Goal: Information Seeking & Learning: Learn about a topic

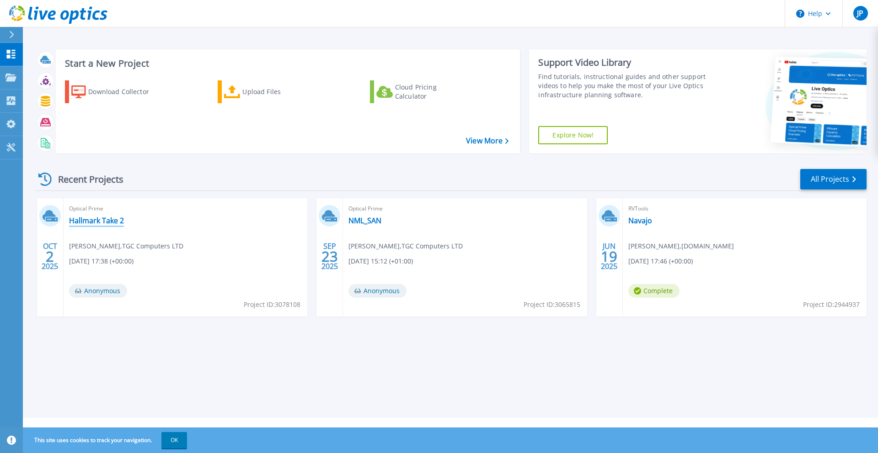
click at [112, 216] on link "Hallmark Take 2" at bounding box center [96, 220] width 55 height 9
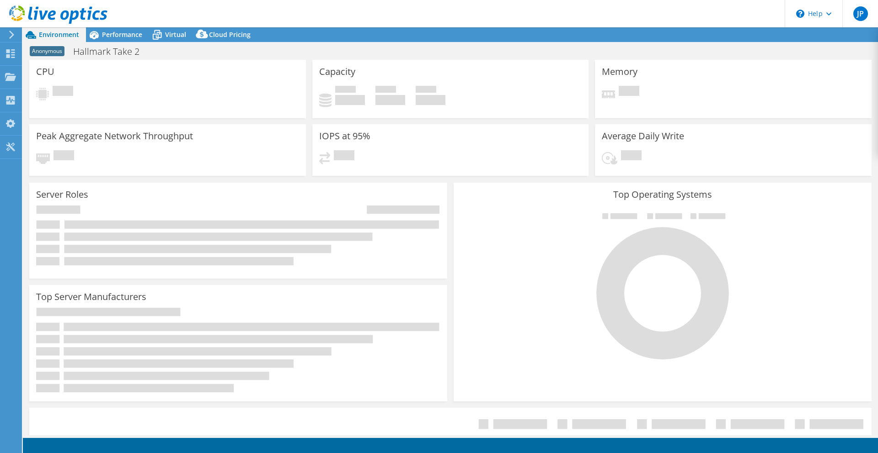
select select "USD"
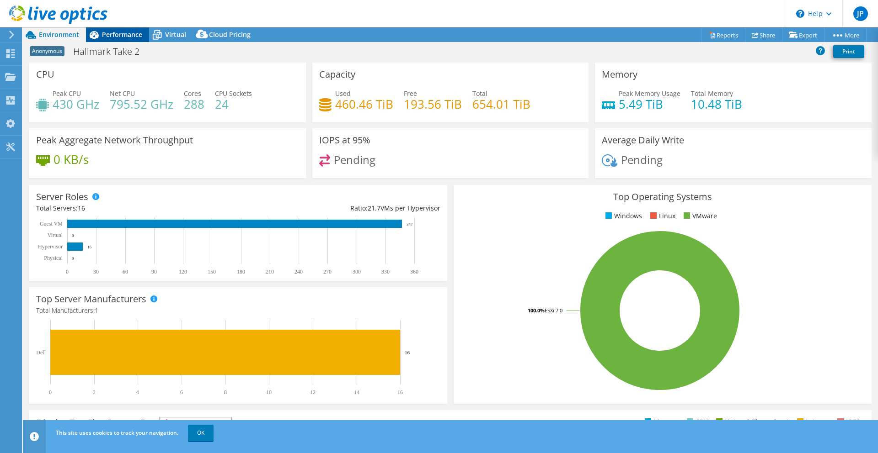
click at [97, 33] on icon at bounding box center [94, 35] width 9 height 8
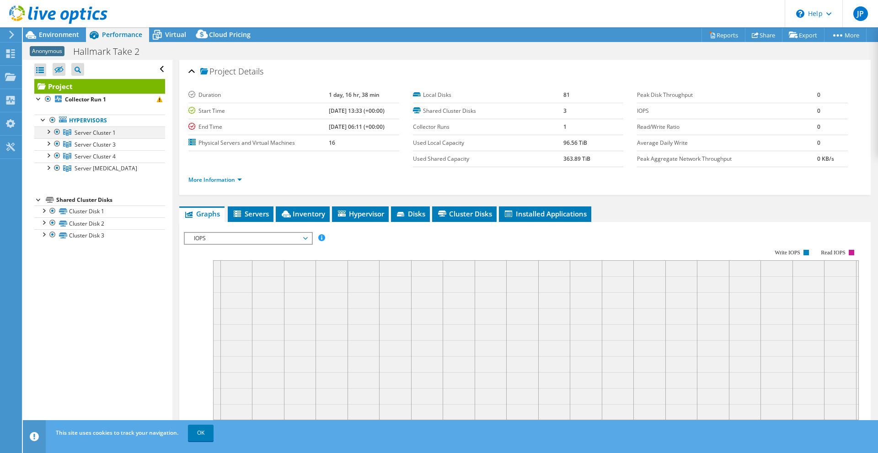
click at [46, 128] on div at bounding box center [47, 131] width 9 height 9
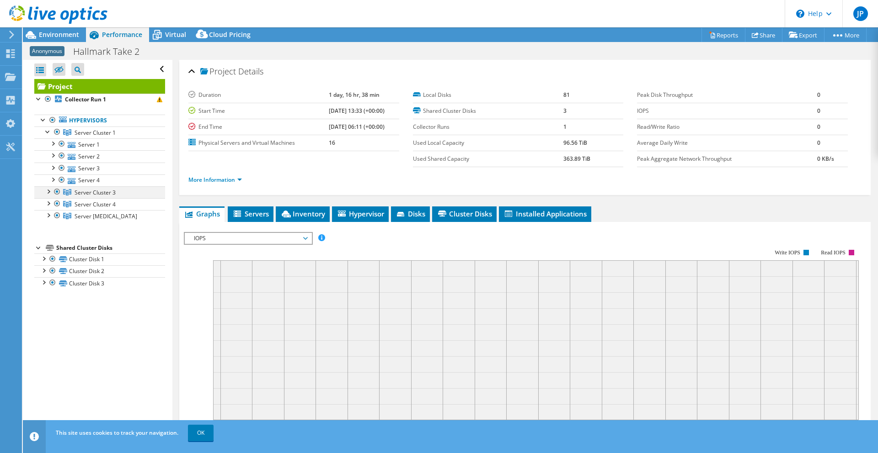
click at [46, 194] on div at bounding box center [47, 190] width 9 height 9
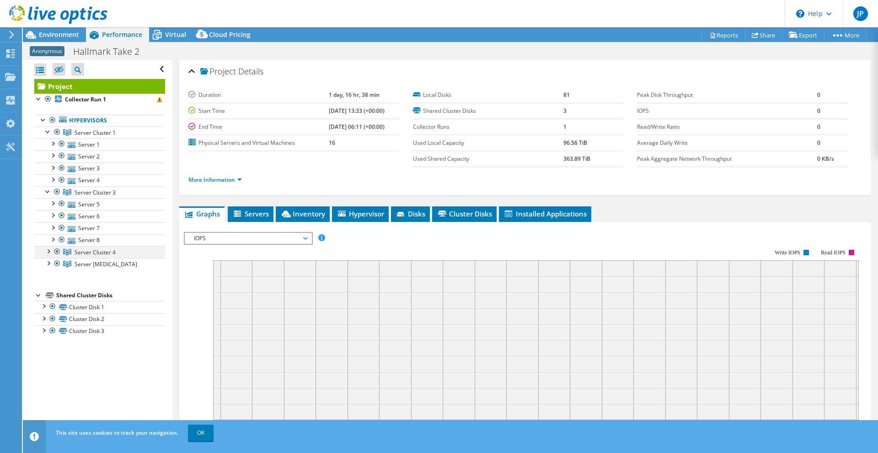
click at [47, 255] on div at bounding box center [47, 250] width 9 height 9
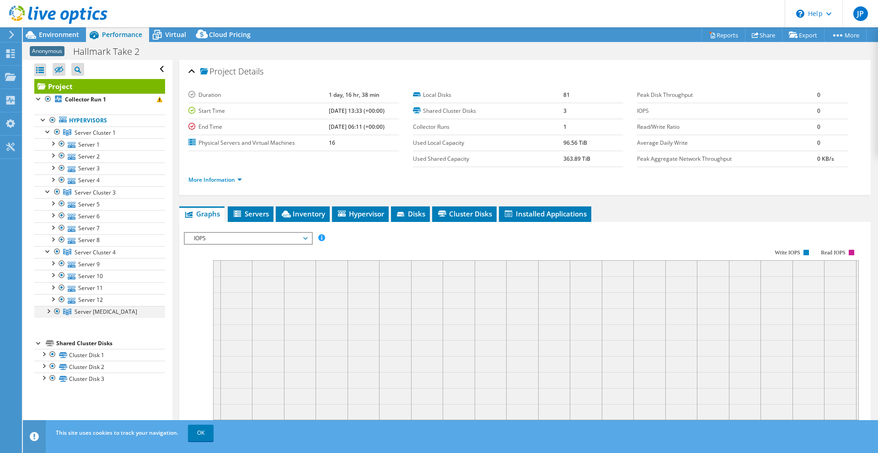
click at [47, 311] on div at bounding box center [47, 310] width 9 height 9
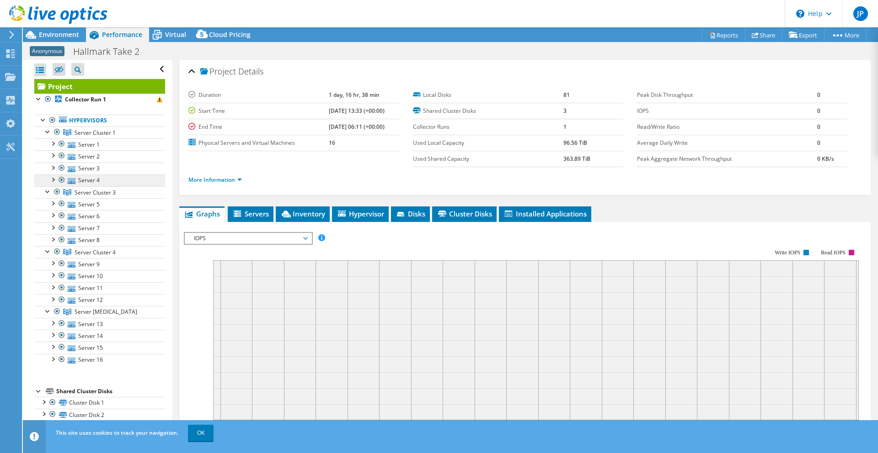
scroll to position [4, 0]
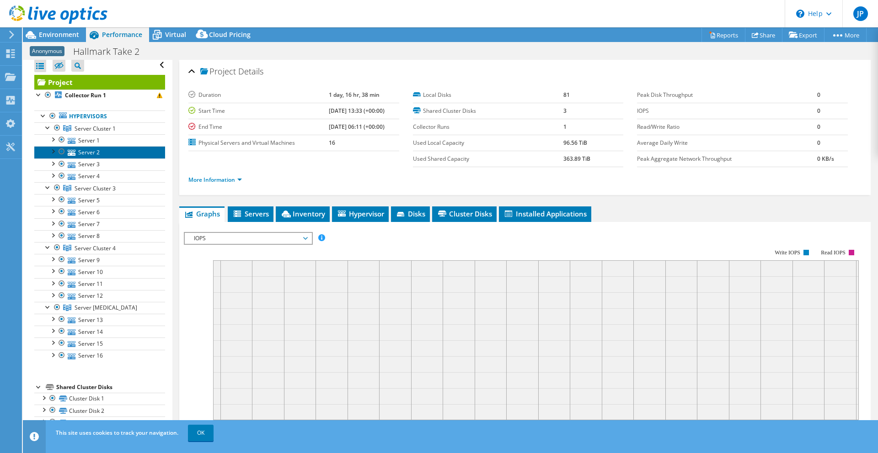
click at [121, 155] on link "Server 2" at bounding box center [99, 152] width 131 height 12
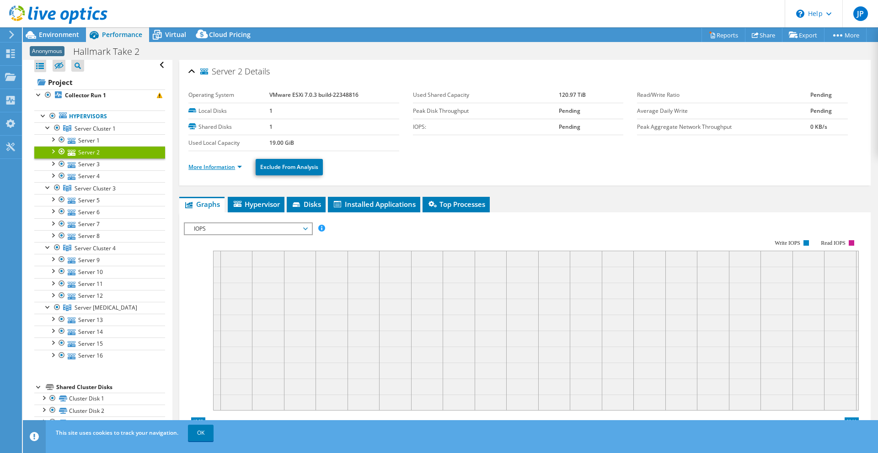
click at [223, 166] on link "More Information" at bounding box center [214, 167] width 53 height 8
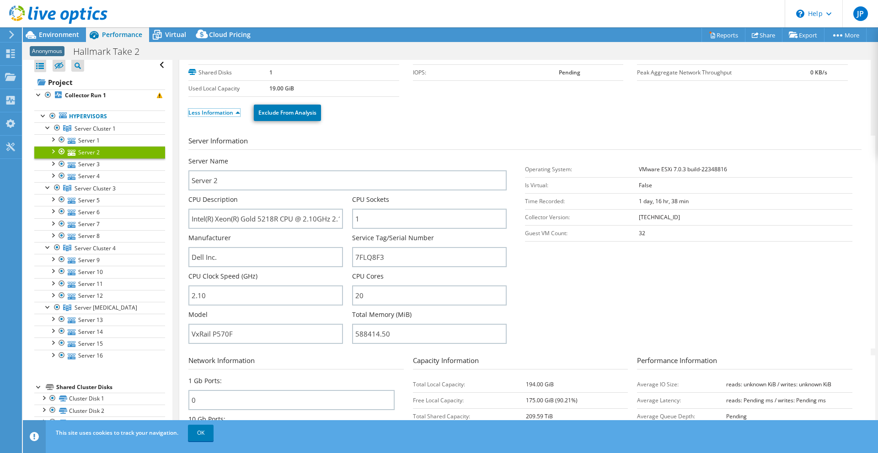
scroll to position [55, 0]
click at [92, 203] on link "Server 5" at bounding box center [99, 200] width 131 height 12
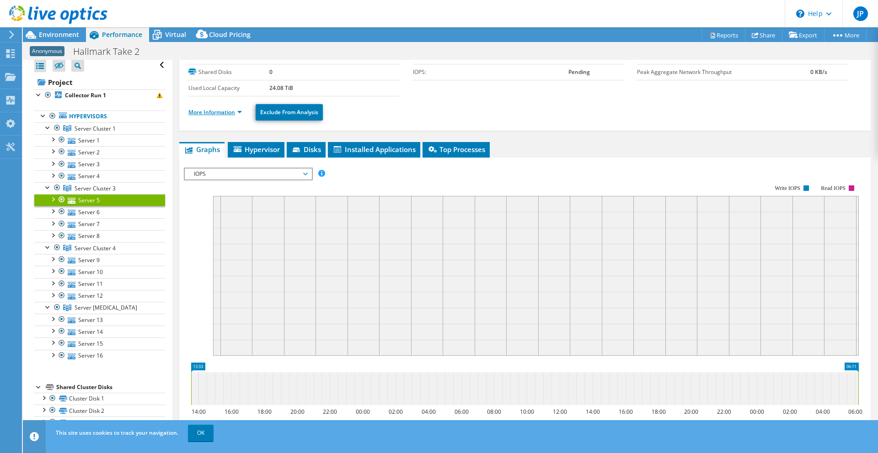
click at [220, 111] on link "More Information" at bounding box center [214, 112] width 53 height 8
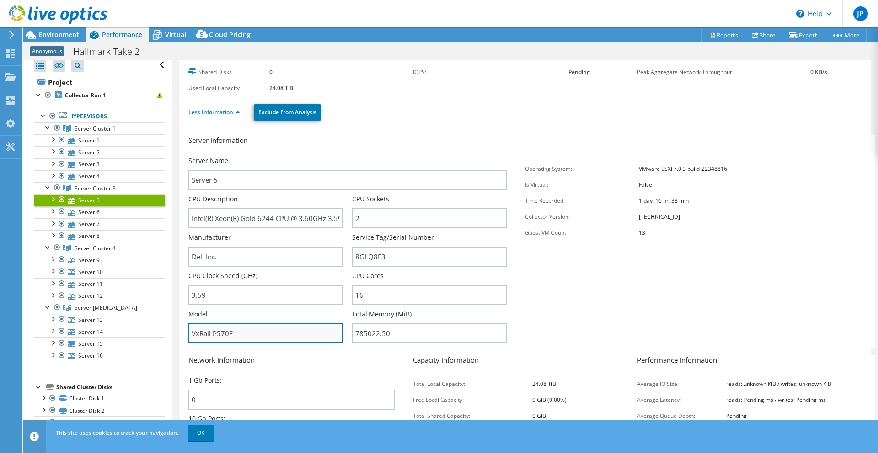
drag, startPoint x: 239, startPoint y: 335, endPoint x: 248, endPoint y: 343, distance: 12.3
click at [196, 335] on input "VxRail P570F" at bounding box center [265, 334] width 154 height 20
drag, startPoint x: 259, startPoint y: 336, endPoint x: 139, endPoint y: 330, distance: 119.9
click at [139, 330] on div "Open All Close All Hide Excluded Nodes Project Tree Filter" at bounding box center [450, 248] width 855 height 376
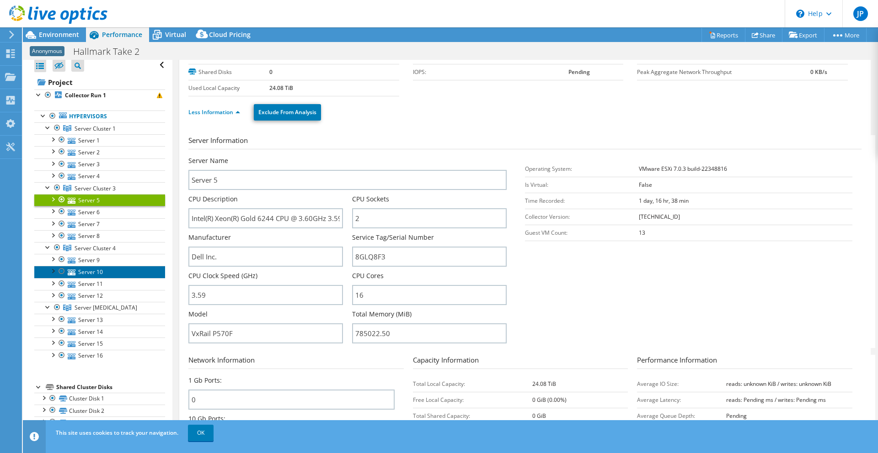
click at [95, 273] on link "Server 10" at bounding box center [99, 272] width 131 height 12
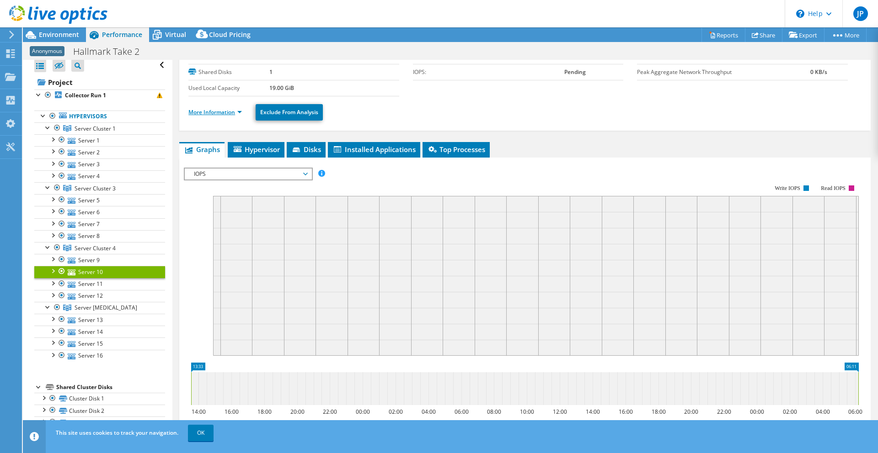
click at [229, 111] on link "More Information" at bounding box center [214, 112] width 53 height 8
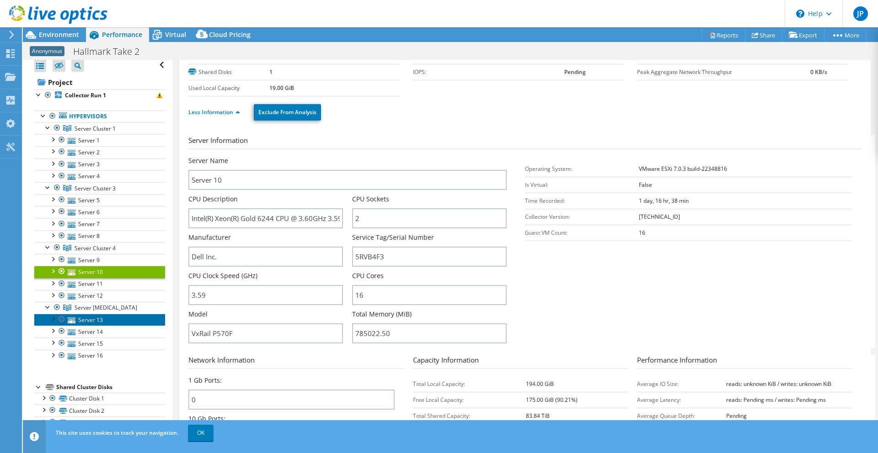
click at [72, 318] on icon at bounding box center [72, 321] width 8 height 6
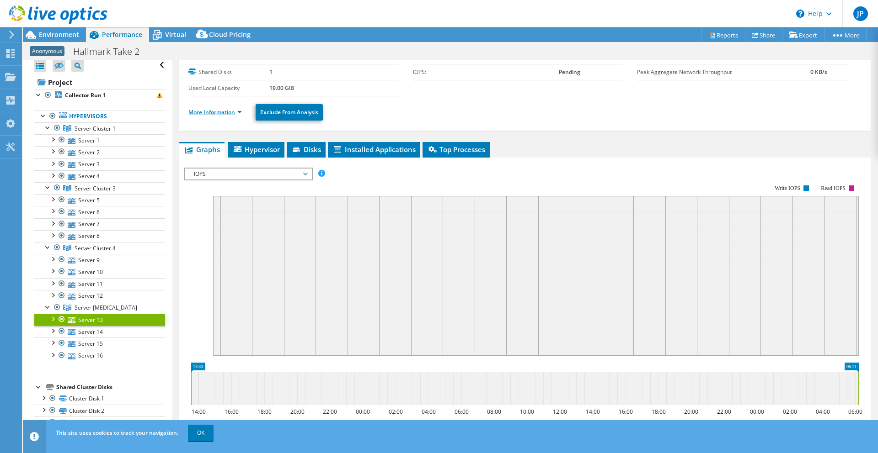
click at [235, 112] on link "More Information" at bounding box center [214, 112] width 53 height 8
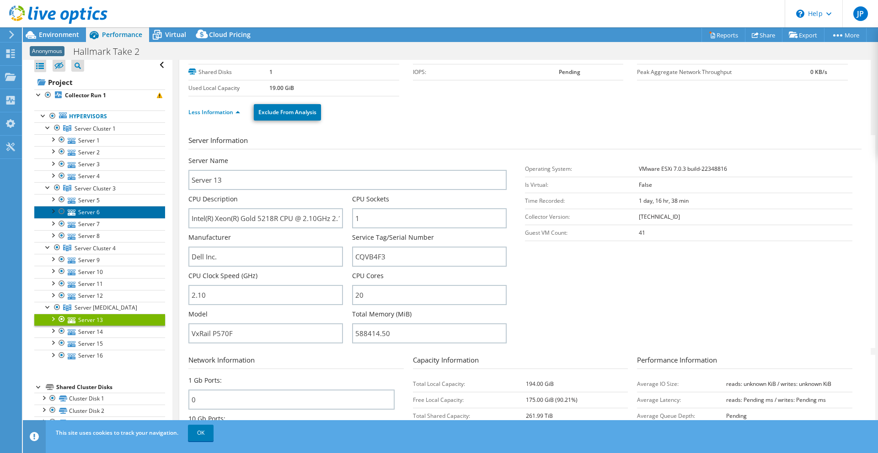
click at [116, 208] on link "Server 6" at bounding box center [99, 212] width 131 height 12
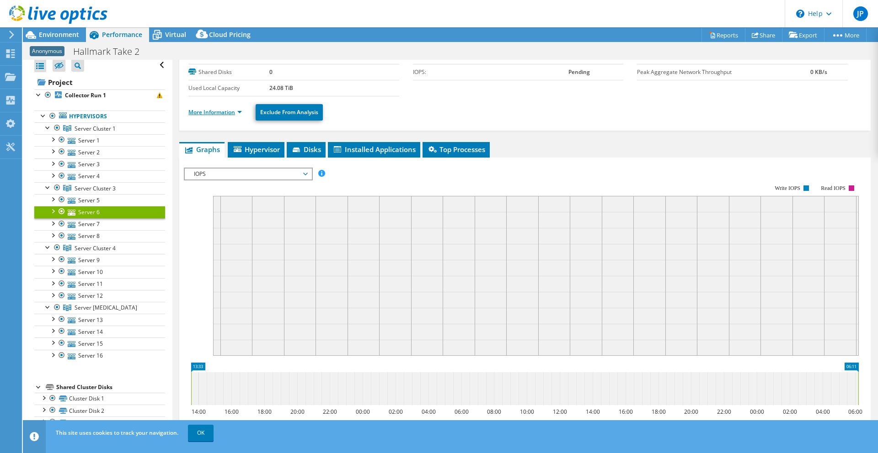
click at [224, 114] on link "More Information" at bounding box center [214, 112] width 53 height 8
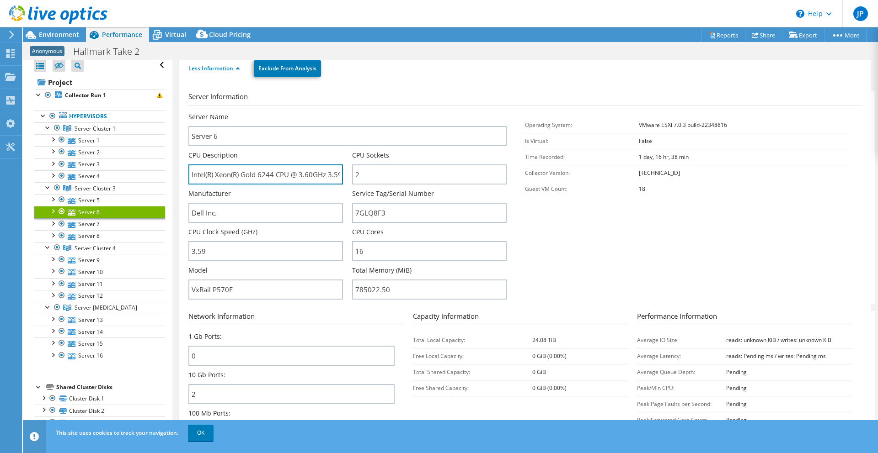
scroll to position [0, 17]
drag, startPoint x: 247, startPoint y: 174, endPoint x: 333, endPoint y: 171, distance: 86.4
click at [353, 112] on div "Server Name Server 6 CPU Description Intel(R) Xeon(R) Gold 6244 CPU @ 3.60GHz 3…" at bounding box center [351, 112] width 327 height 0
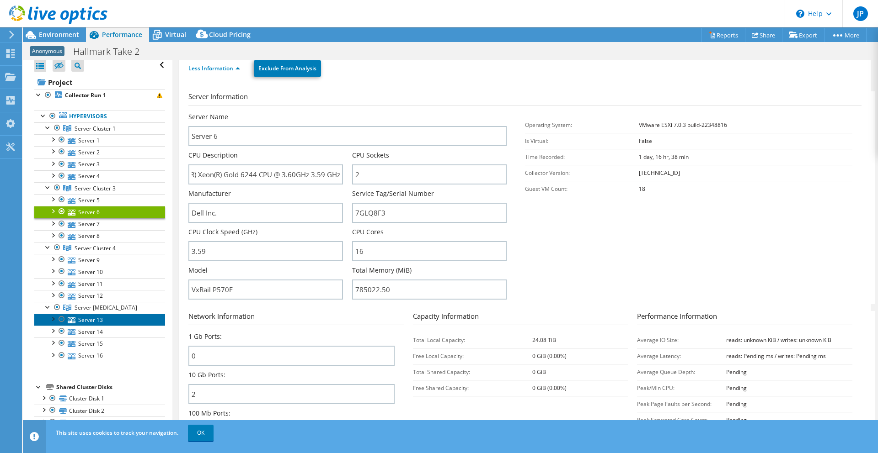
scroll to position [0, 0]
click at [98, 322] on link "Server 13" at bounding box center [99, 320] width 131 height 12
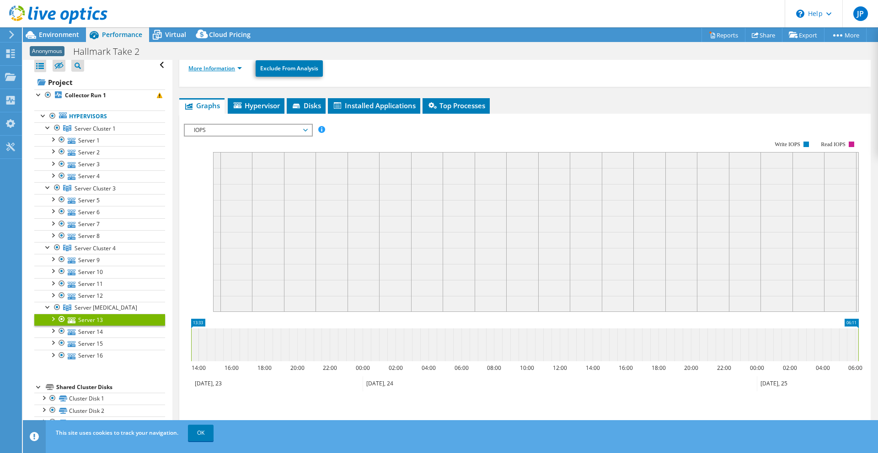
click at [229, 69] on link "More Information" at bounding box center [214, 68] width 53 height 8
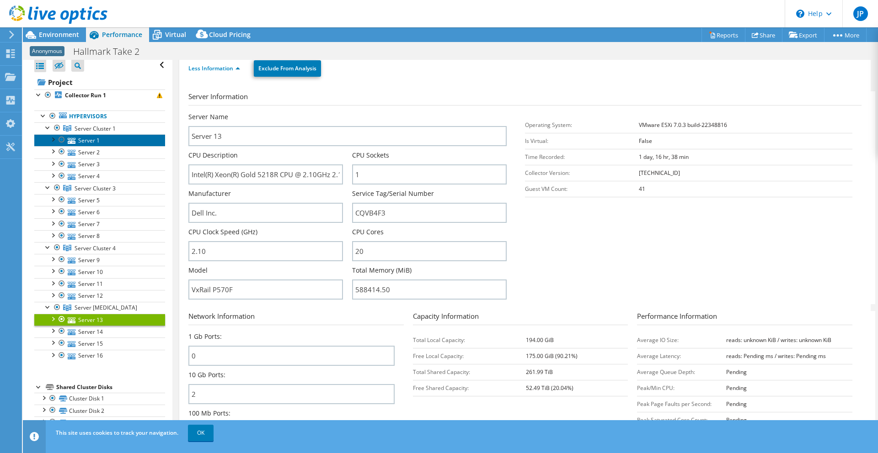
click at [79, 143] on link "Server 1" at bounding box center [99, 140] width 131 height 12
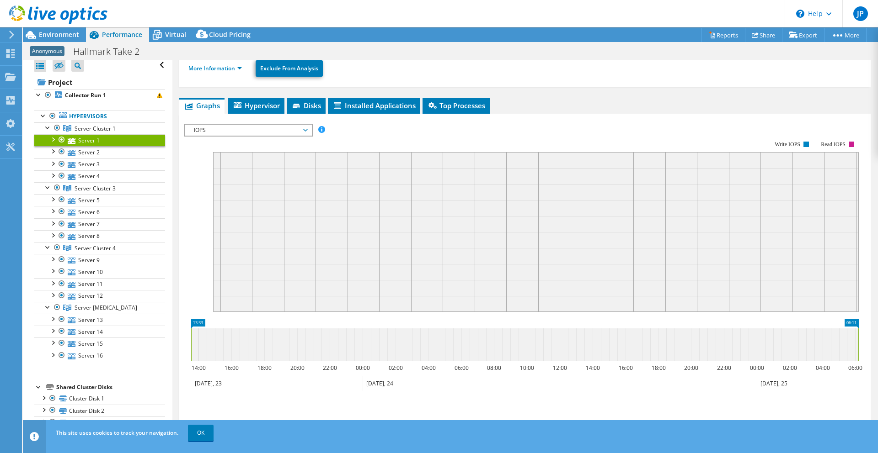
click at [227, 69] on link "More Information" at bounding box center [214, 68] width 53 height 8
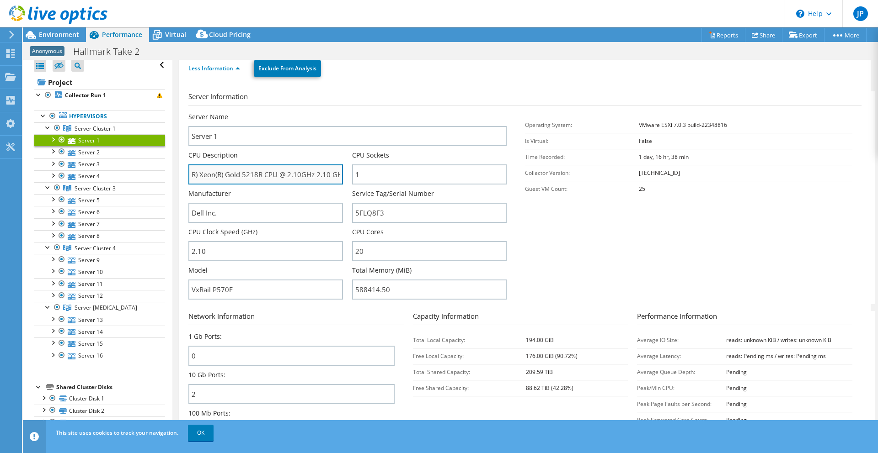
scroll to position [0, 21]
drag, startPoint x: 233, startPoint y: 175, endPoint x: 320, endPoint y: 176, distance: 87.3
click at [335, 177] on input "Intel(R) Xeon(R) Gold 5218R CPU @ 2.10GHz 2.10 GHz" at bounding box center [265, 175] width 154 height 20
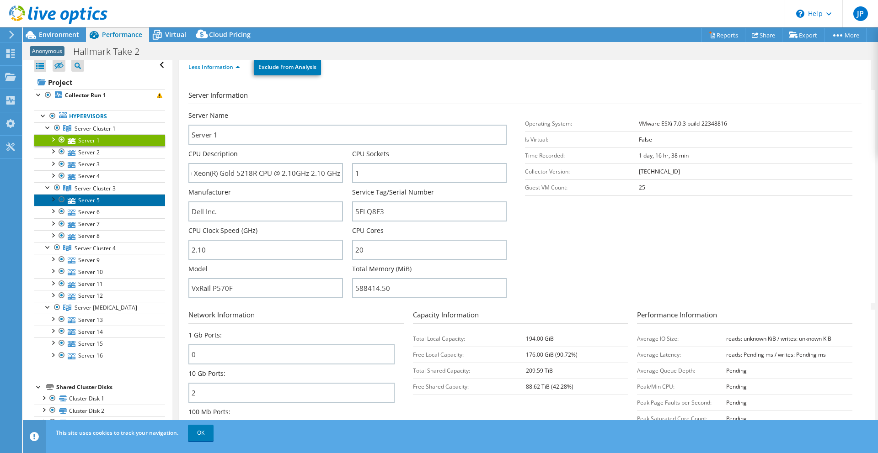
scroll to position [0, 0]
click at [105, 199] on link "Server 5" at bounding box center [99, 200] width 131 height 12
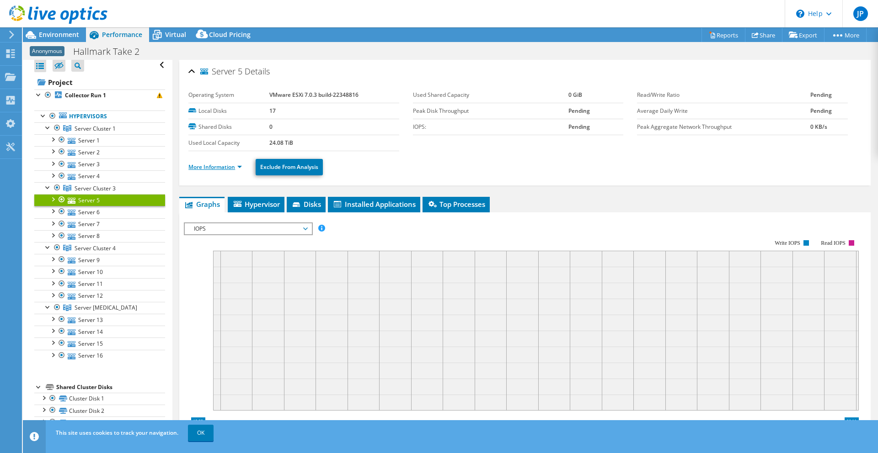
click at [231, 168] on link "More Information" at bounding box center [214, 167] width 53 height 8
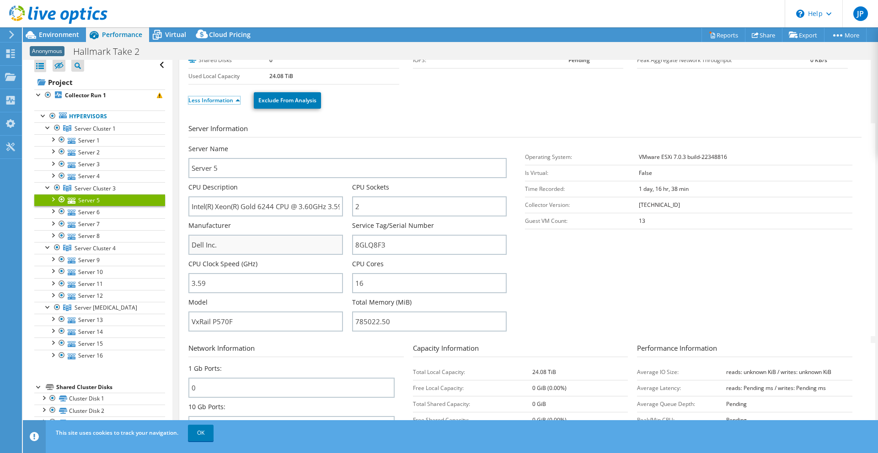
scroll to position [64, 0]
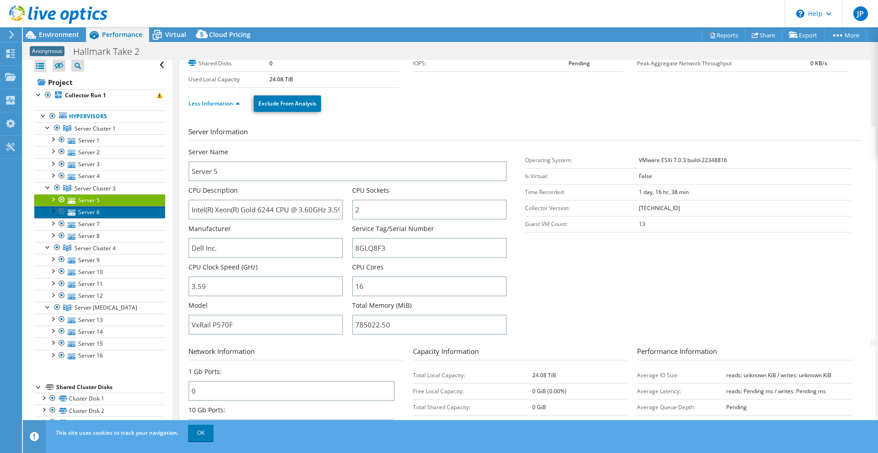
click at [100, 210] on link "Server 6" at bounding box center [99, 212] width 131 height 12
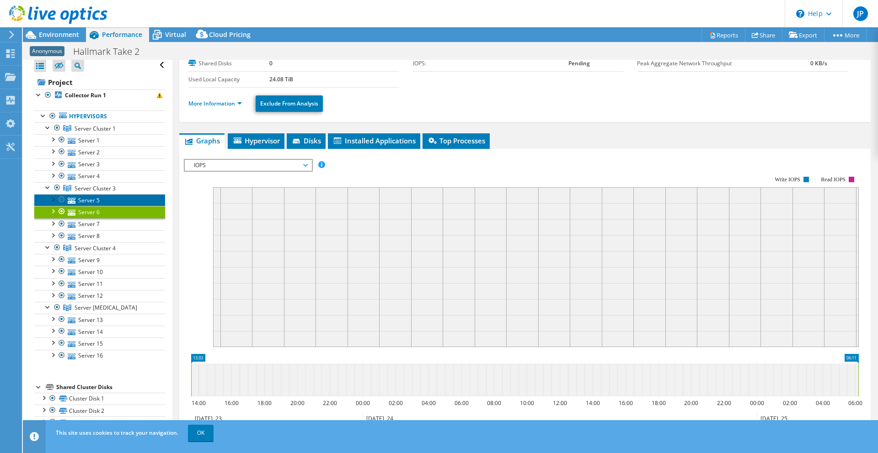
click at [97, 203] on link "Server 5" at bounding box center [99, 200] width 131 height 12
click at [215, 103] on link "More Information" at bounding box center [214, 104] width 53 height 8
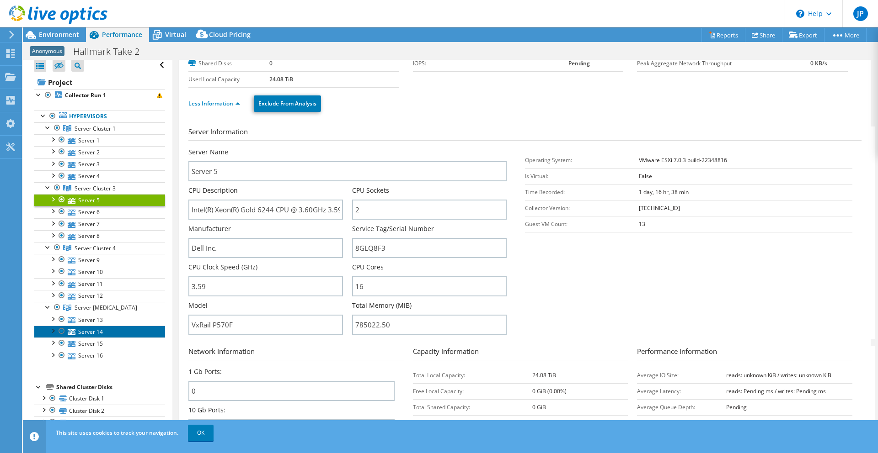
click at [104, 333] on link "Server 14" at bounding box center [99, 332] width 131 height 12
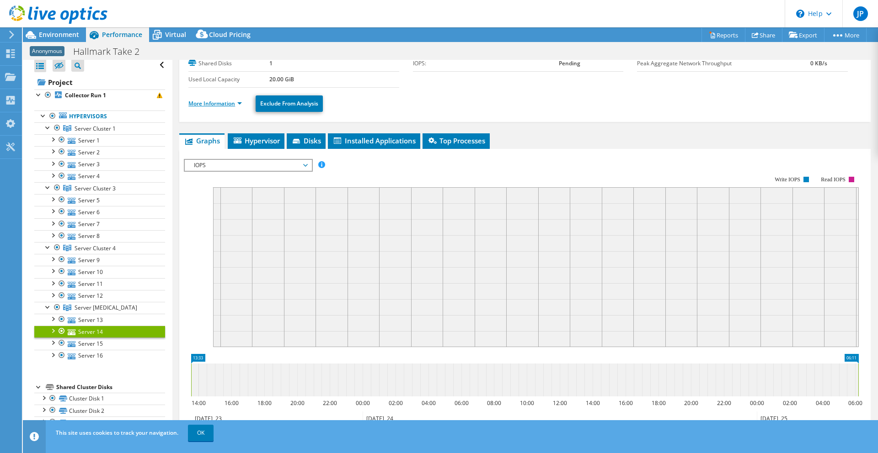
click at [225, 102] on link "More Information" at bounding box center [214, 104] width 53 height 8
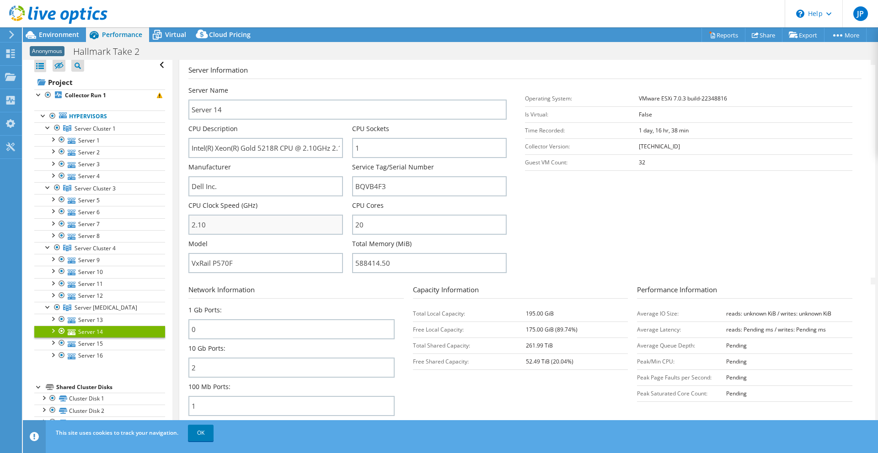
scroll to position [135, 0]
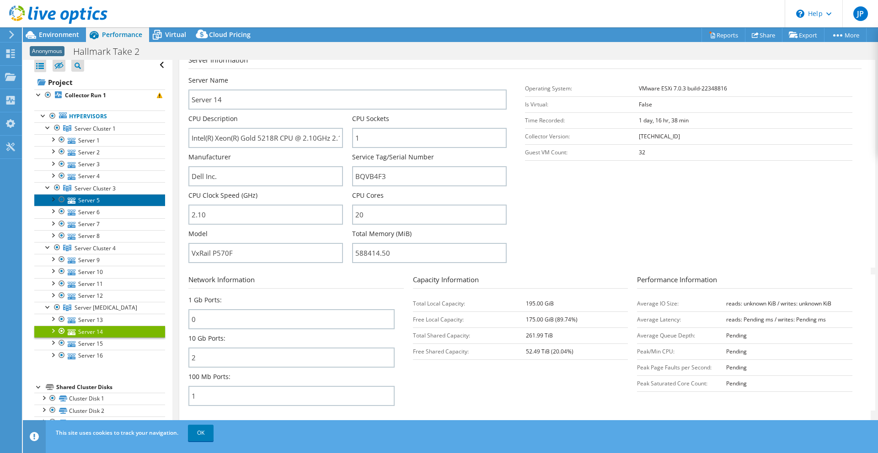
click at [113, 202] on link "Server 5" at bounding box center [99, 200] width 131 height 12
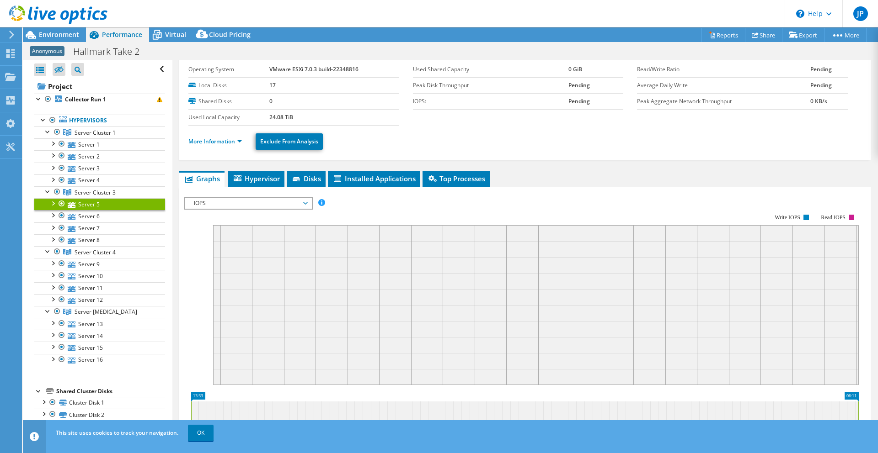
scroll to position [24, 0]
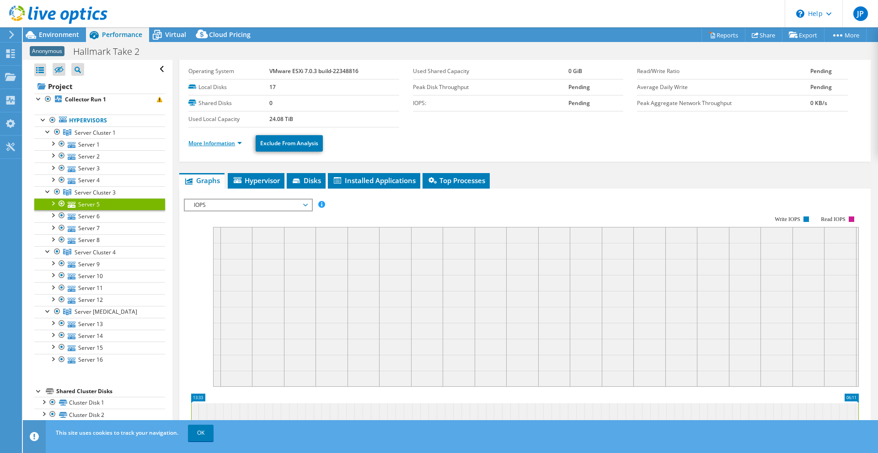
click at [224, 144] on link "More Information" at bounding box center [214, 143] width 53 height 8
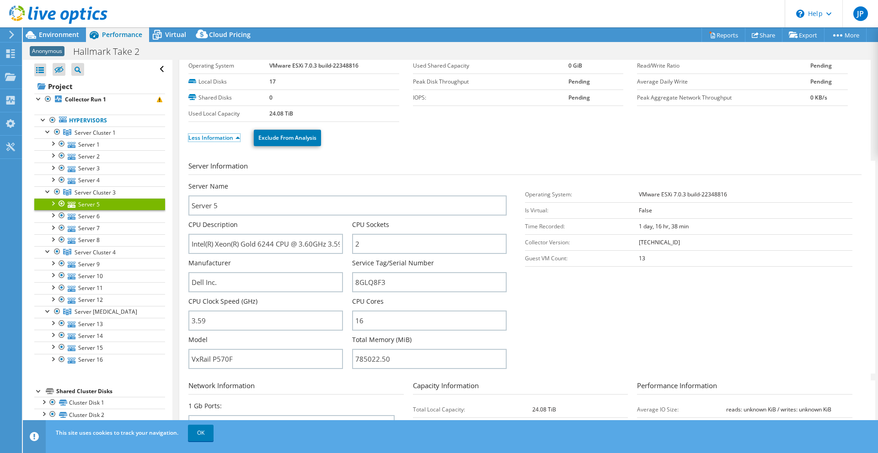
scroll to position [0, 0]
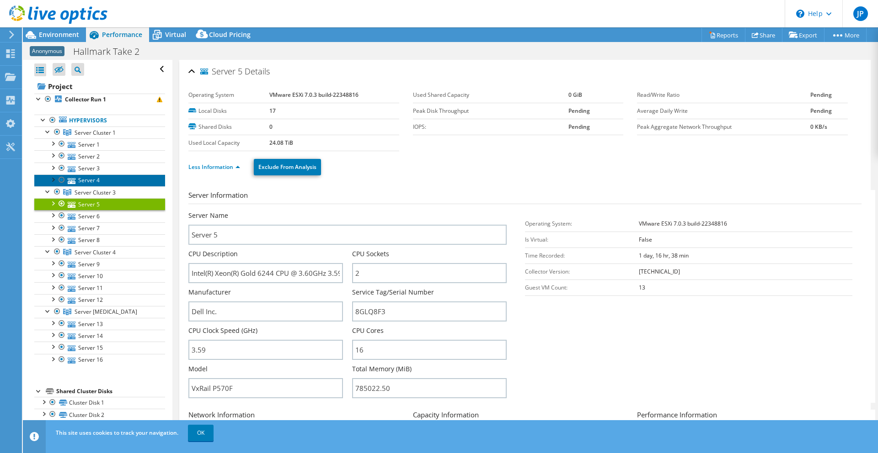
click at [100, 176] on link "Server 4" at bounding box center [99, 181] width 131 height 12
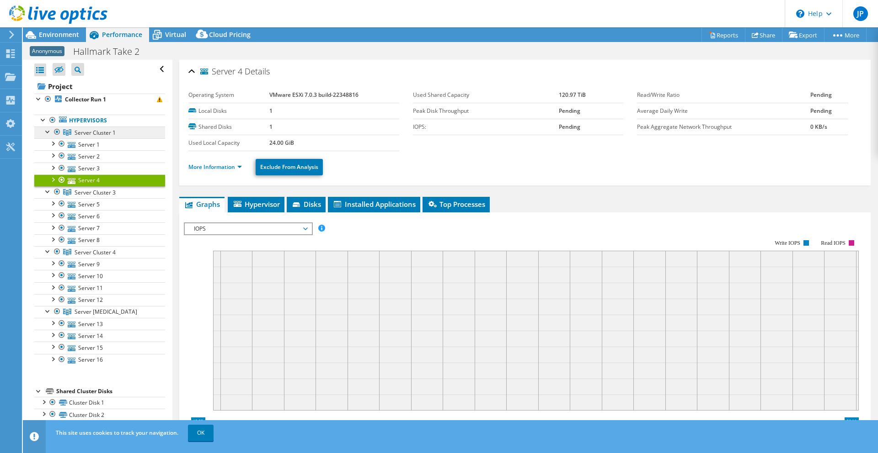
click at [99, 133] on span "Server Cluster 1" at bounding box center [95, 133] width 41 height 8
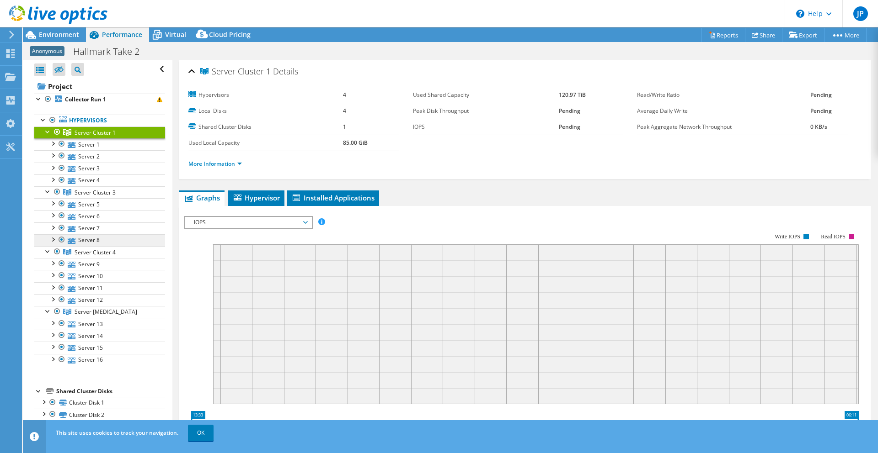
scroll to position [8, 0]
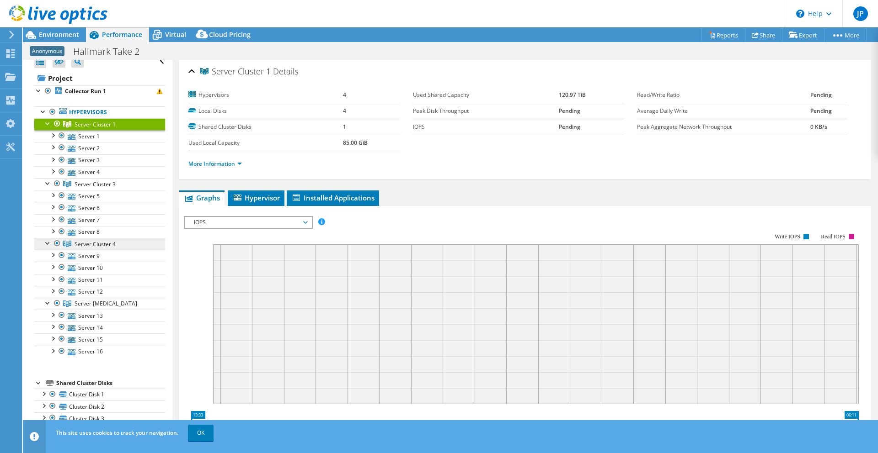
click at [110, 241] on span "Server Cluster 4" at bounding box center [95, 244] width 41 height 8
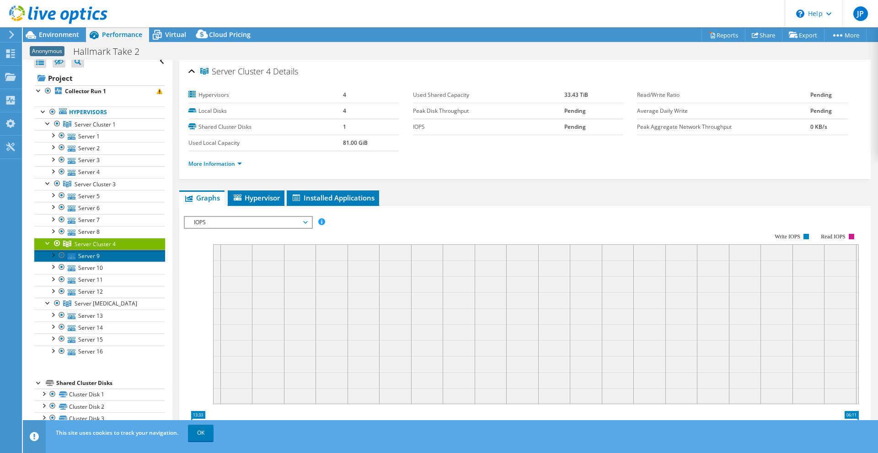
click at [107, 258] on link "Server 9" at bounding box center [99, 256] width 131 height 12
